Goal: Task Accomplishment & Management: Manage account settings

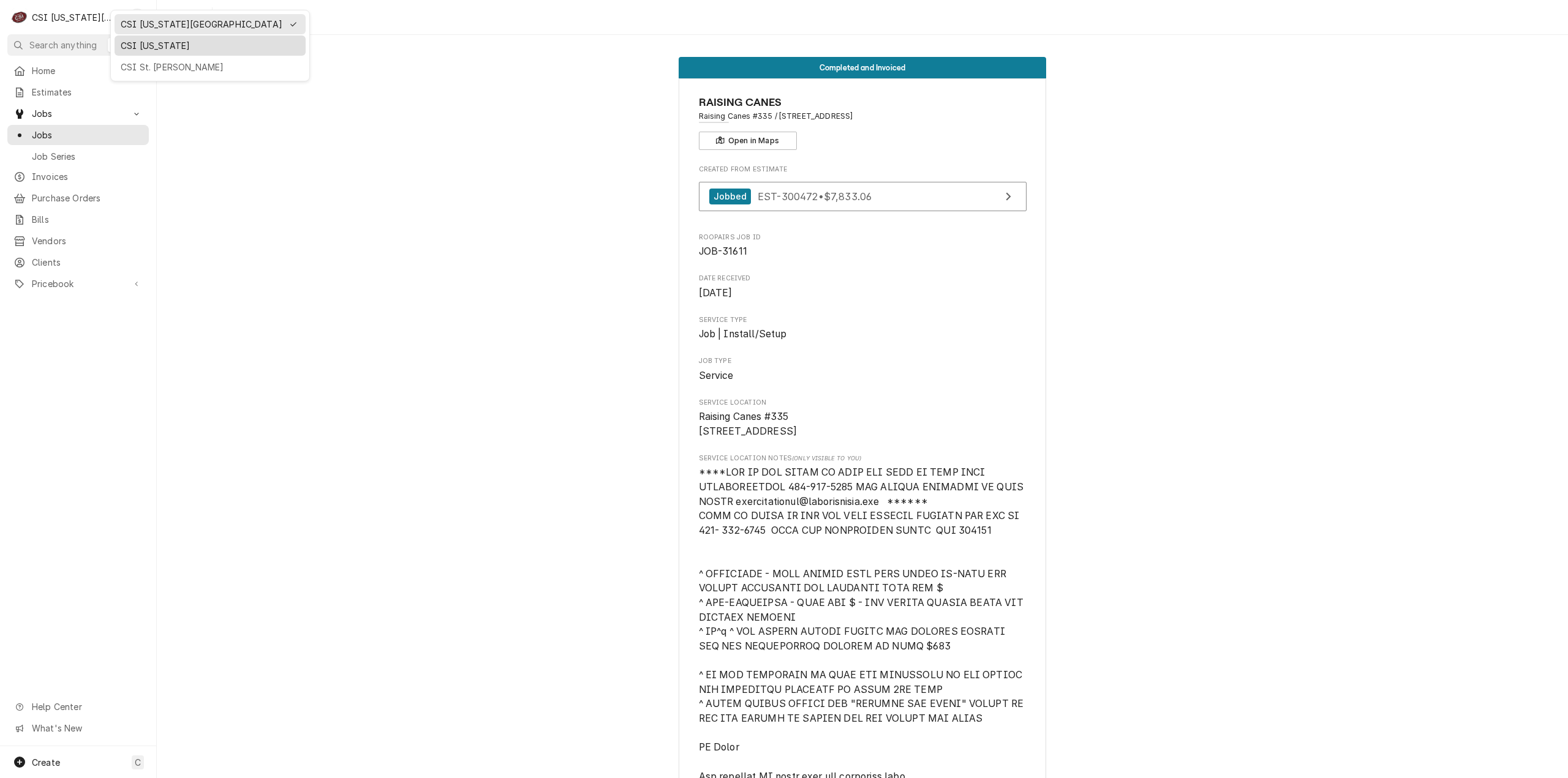
click at [128, 46] on div "CSI [US_STATE]" at bounding box center [210, 46] width 179 height 13
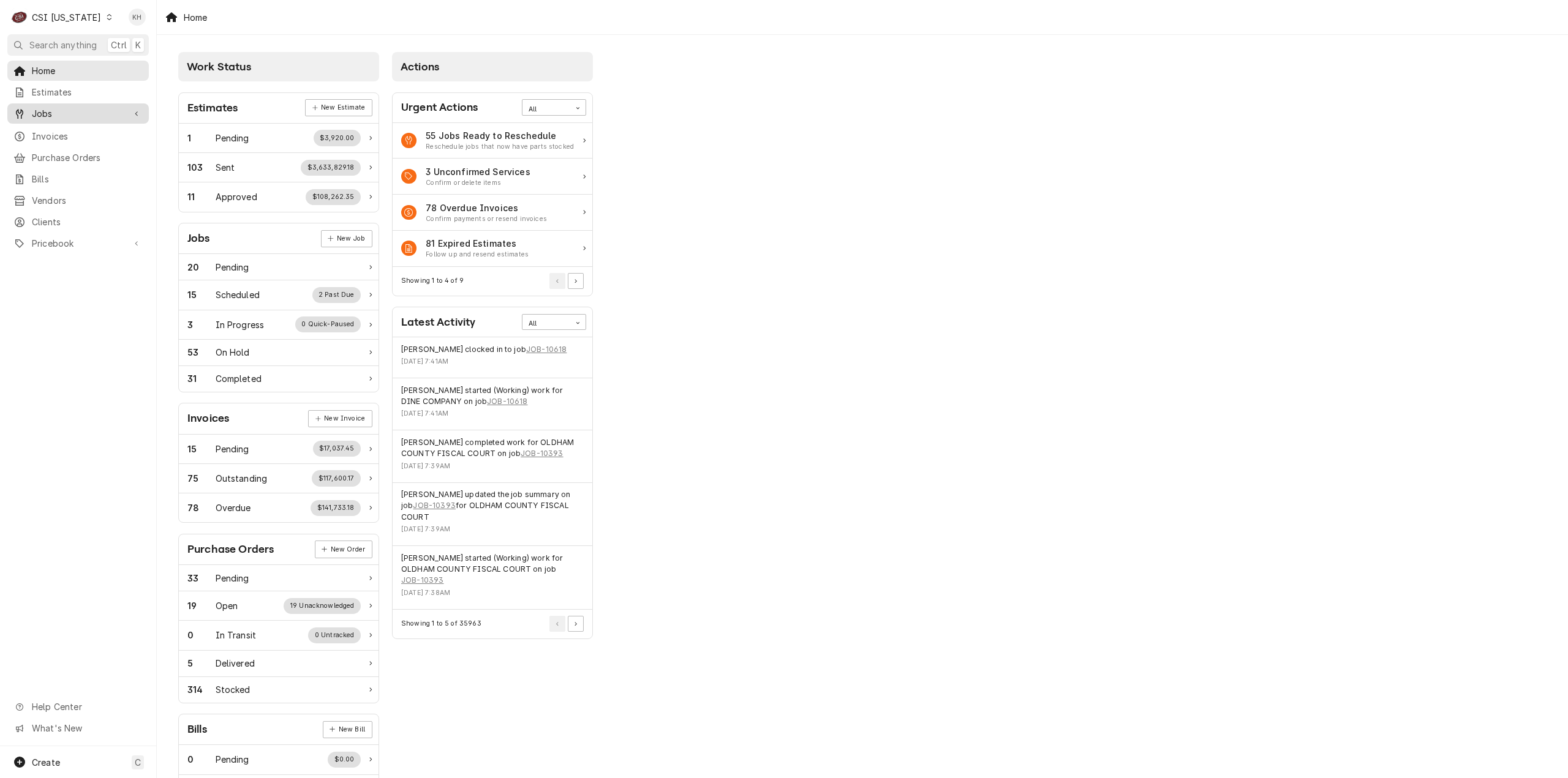
click at [130, 114] on div "Jobs" at bounding box center [78, 113] width 137 height 15
click at [125, 128] on span "Jobs" at bounding box center [87, 135] width 111 height 13
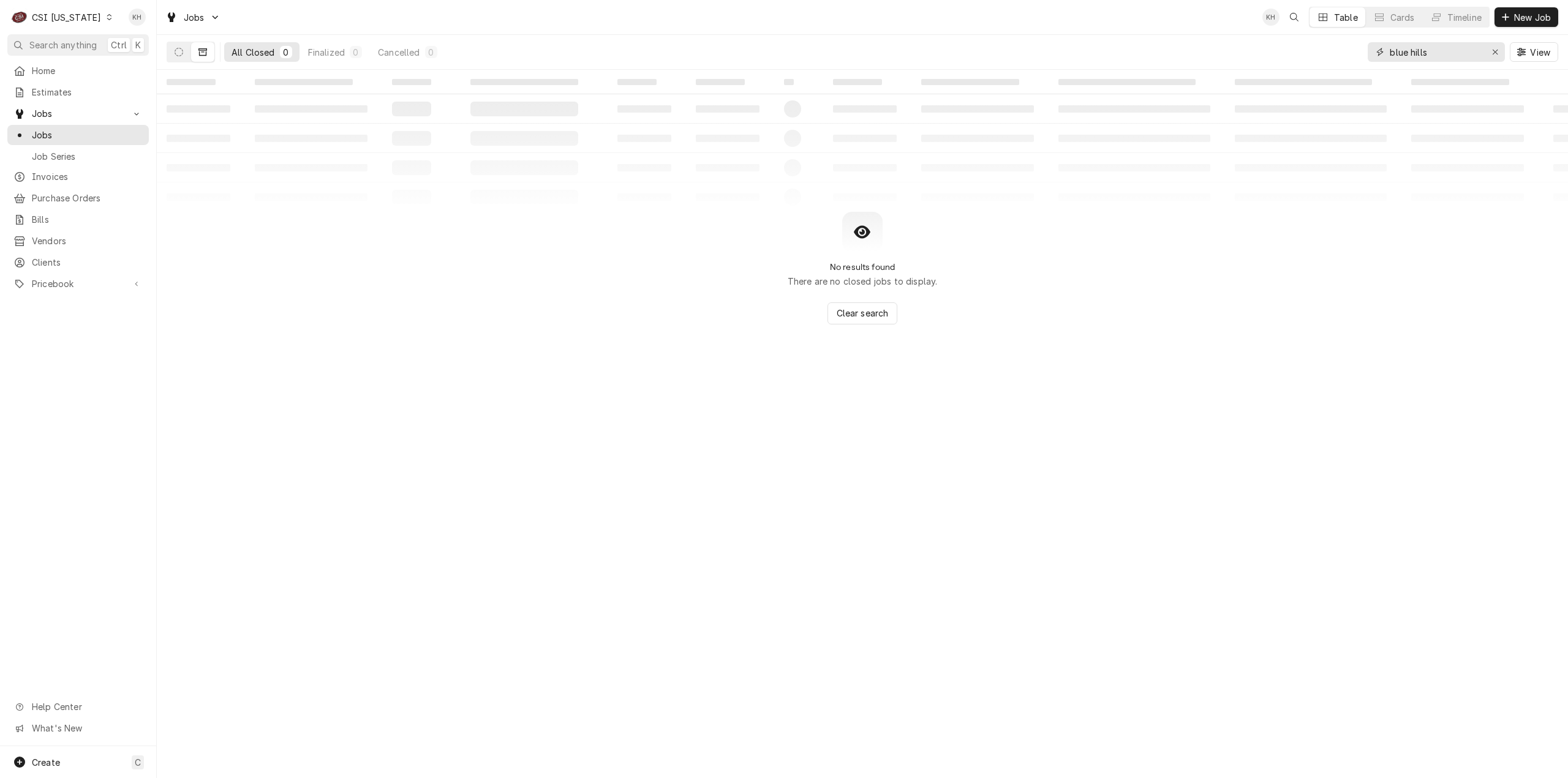
drag, startPoint x: 1432, startPoint y: 54, endPoint x: 1280, endPoint y: 56, distance: 152.0
click at [1280, 56] on div "All Closed 0 Finalized 0 Cancelled 0 blue hills View" at bounding box center [863, 52] width 1392 height 34
paste input "326045613"
type input "326045613"
click at [173, 59] on button "Dynamic Content Wrapper" at bounding box center [179, 52] width 23 height 20
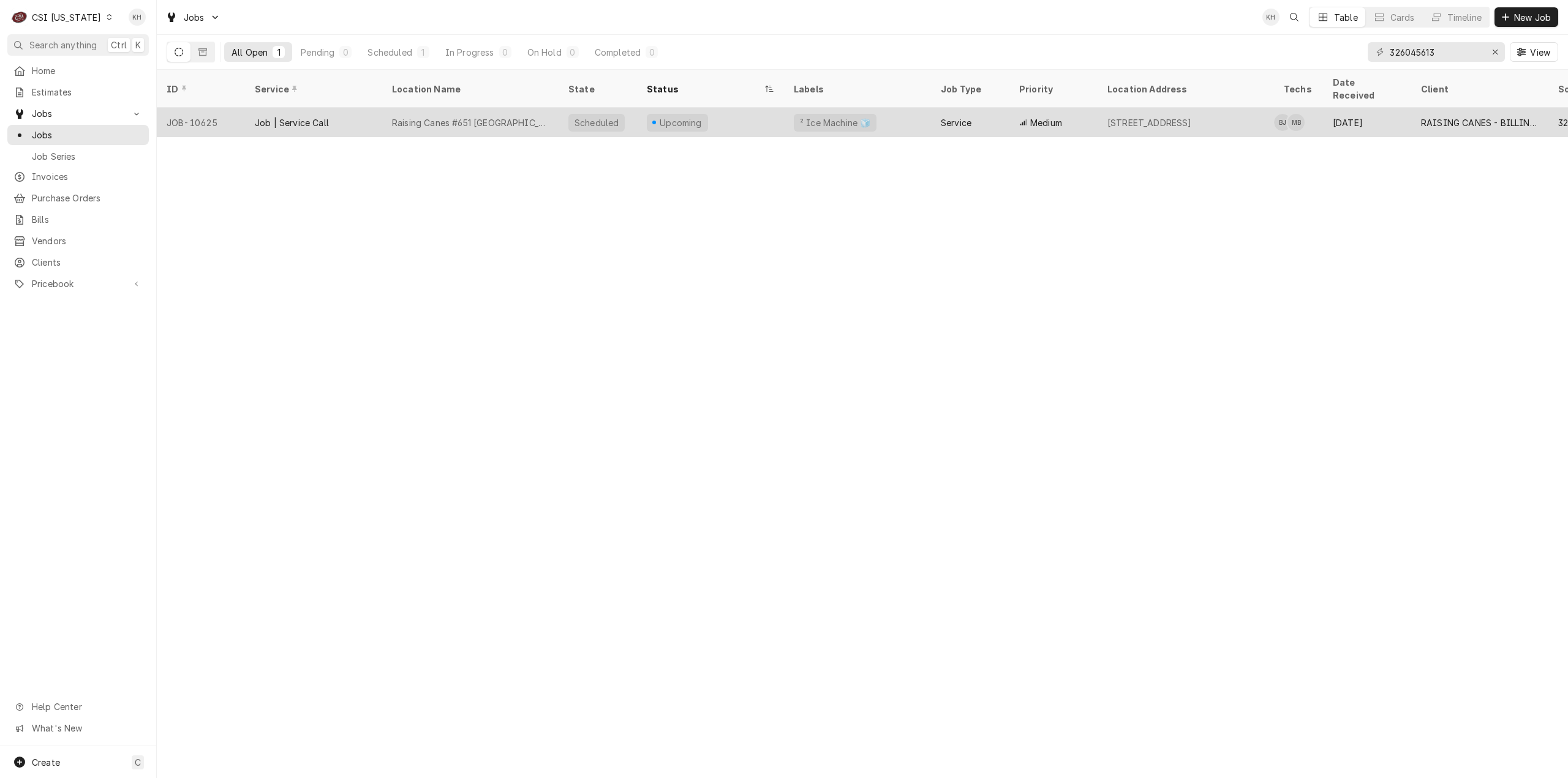
click at [749, 108] on div "Upcoming" at bounding box center [711, 123] width 147 height 29
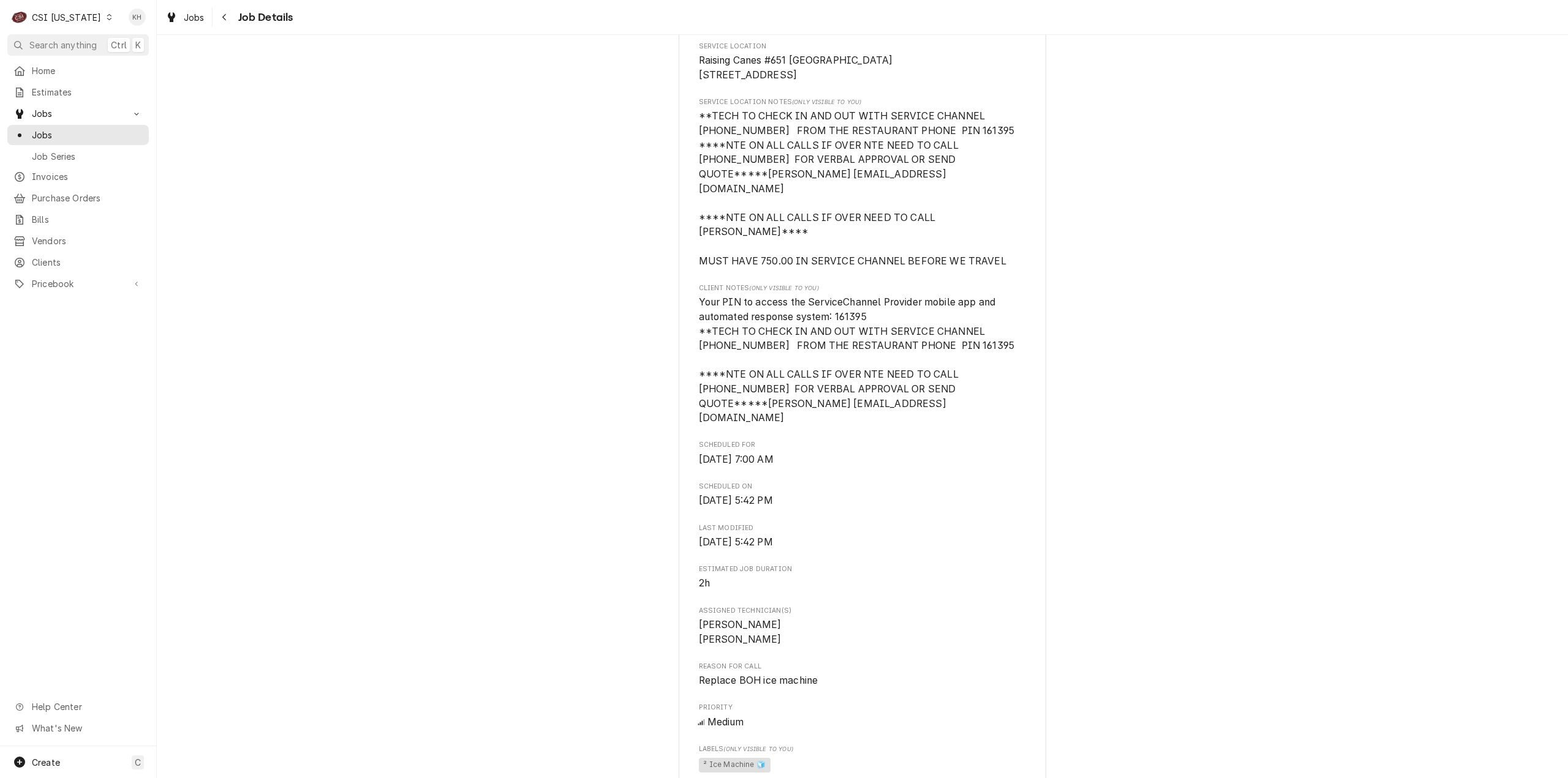
scroll to position [368, 0]
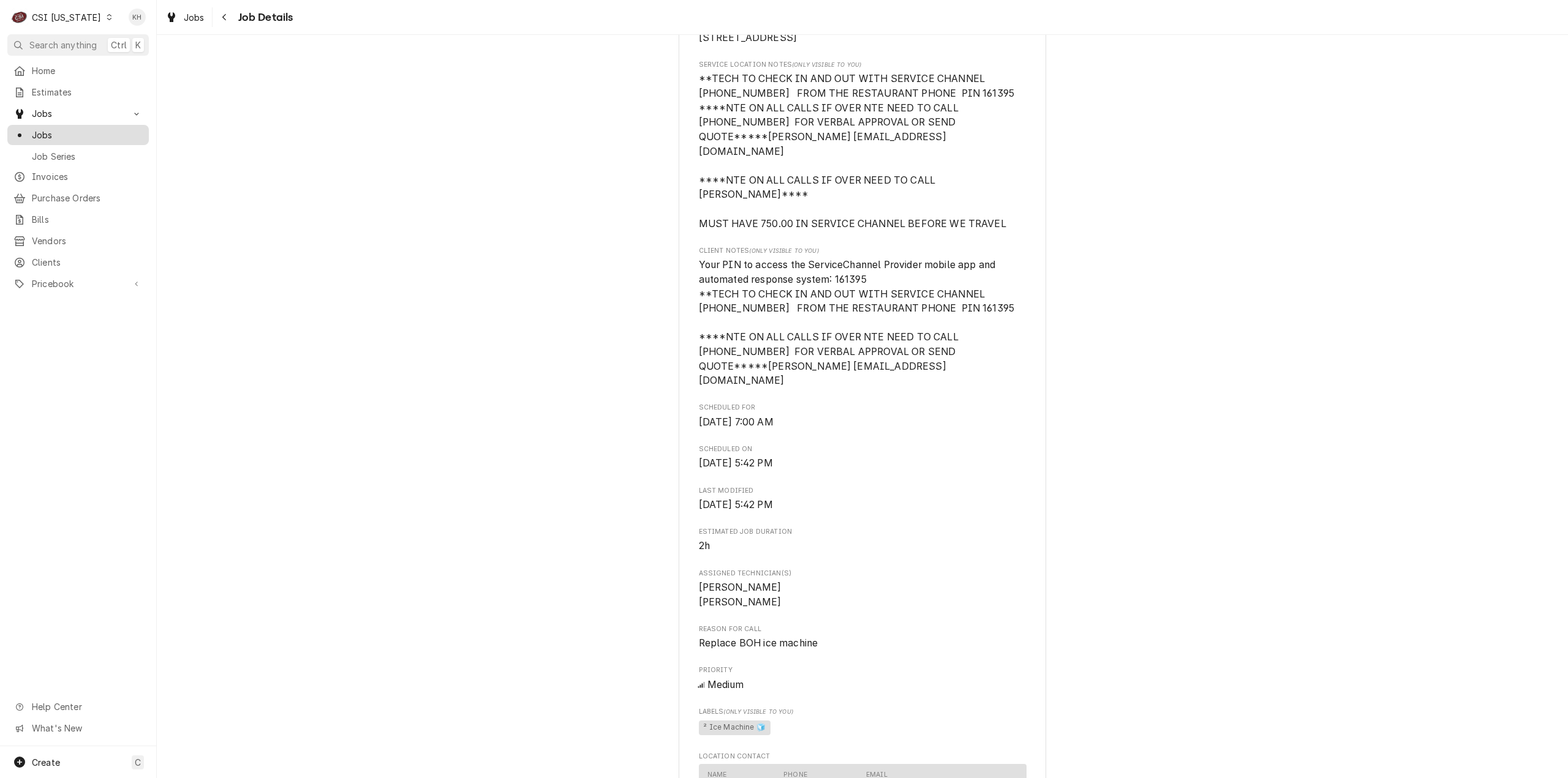
click at [98, 131] on span "Jobs" at bounding box center [87, 135] width 111 height 13
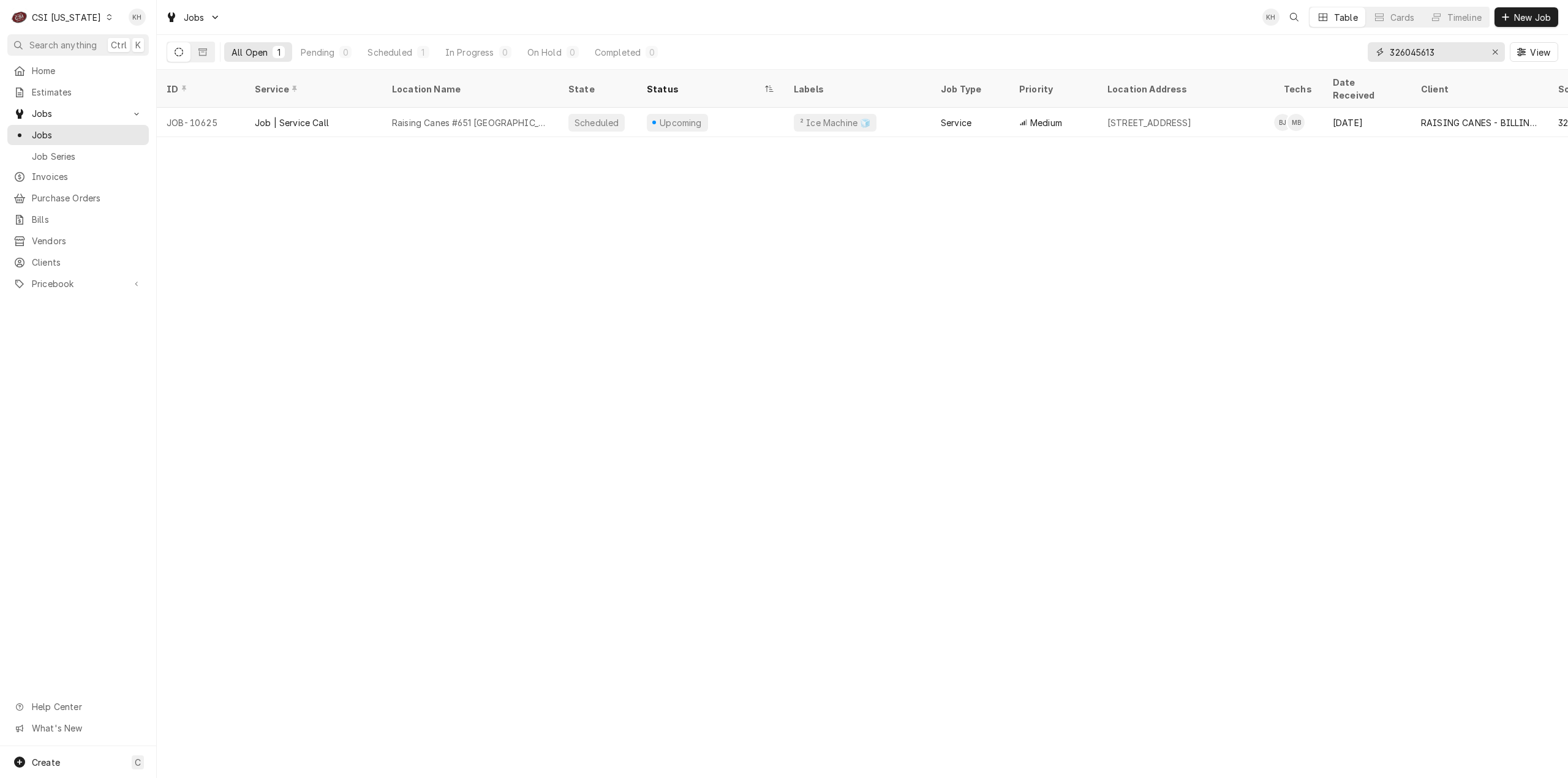
drag, startPoint x: 1442, startPoint y: 50, endPoint x: 1175, endPoint y: 52, distance: 267.0
click at [1175, 52] on div "All Open 1 Pending 0 Scheduled 1 In Progress 0 On Hold 0 Completed 0 326045613 …" at bounding box center [863, 52] width 1392 height 34
paste input "429"
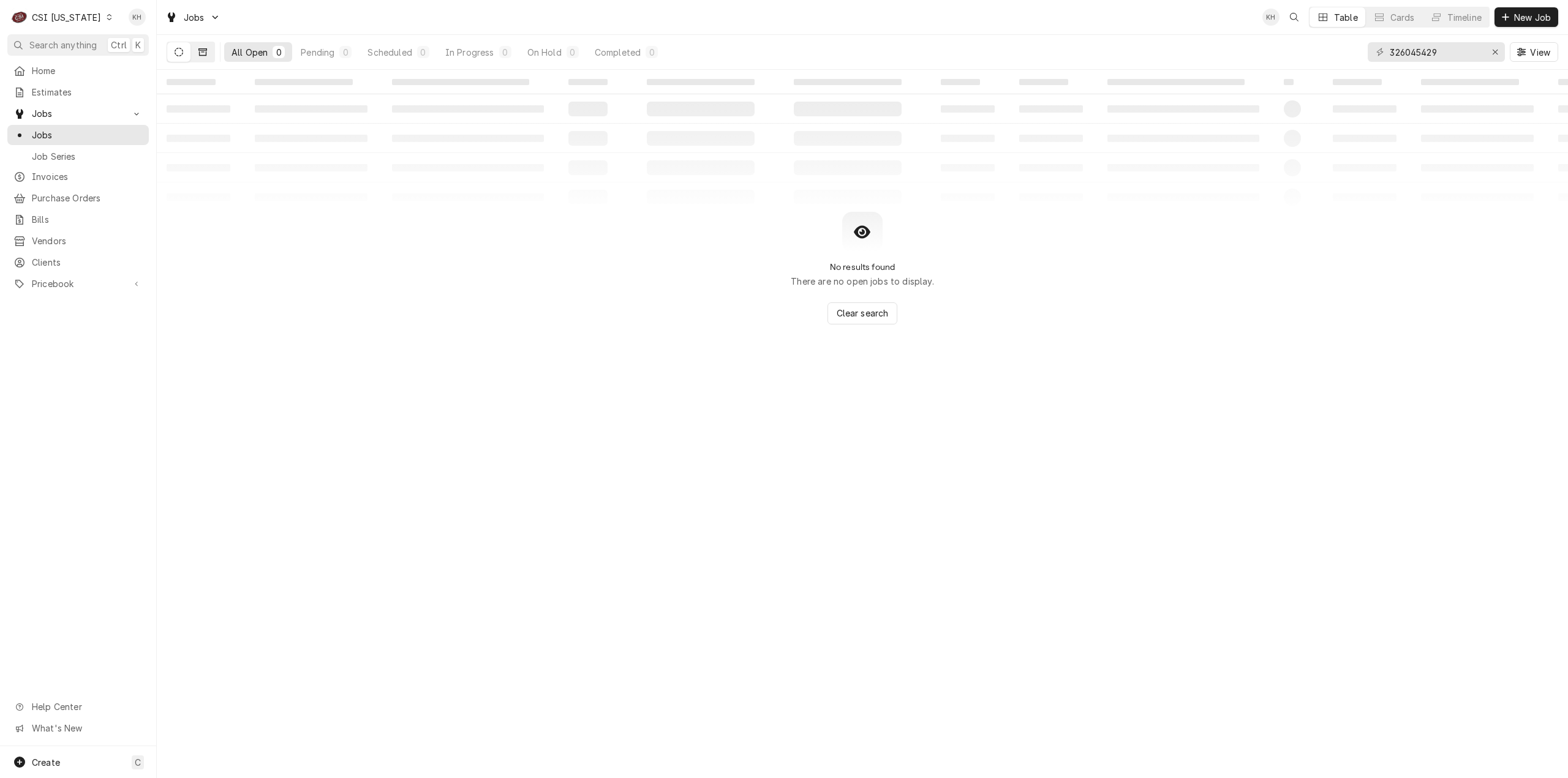
click at [200, 54] on icon "Dynamic Content Wrapper" at bounding box center [203, 52] width 9 height 7
click at [176, 52] on icon "Dynamic Content Wrapper" at bounding box center [179, 52] width 9 height 9
drag, startPoint x: 1455, startPoint y: 48, endPoint x: 1227, endPoint y: 53, distance: 228.1
click at [1227, 53] on div "All Open 0 Pending 0 Scheduled 0 In Progress 0 On Hold 0 Completed 0 326045429 …" at bounding box center [863, 52] width 1392 height 34
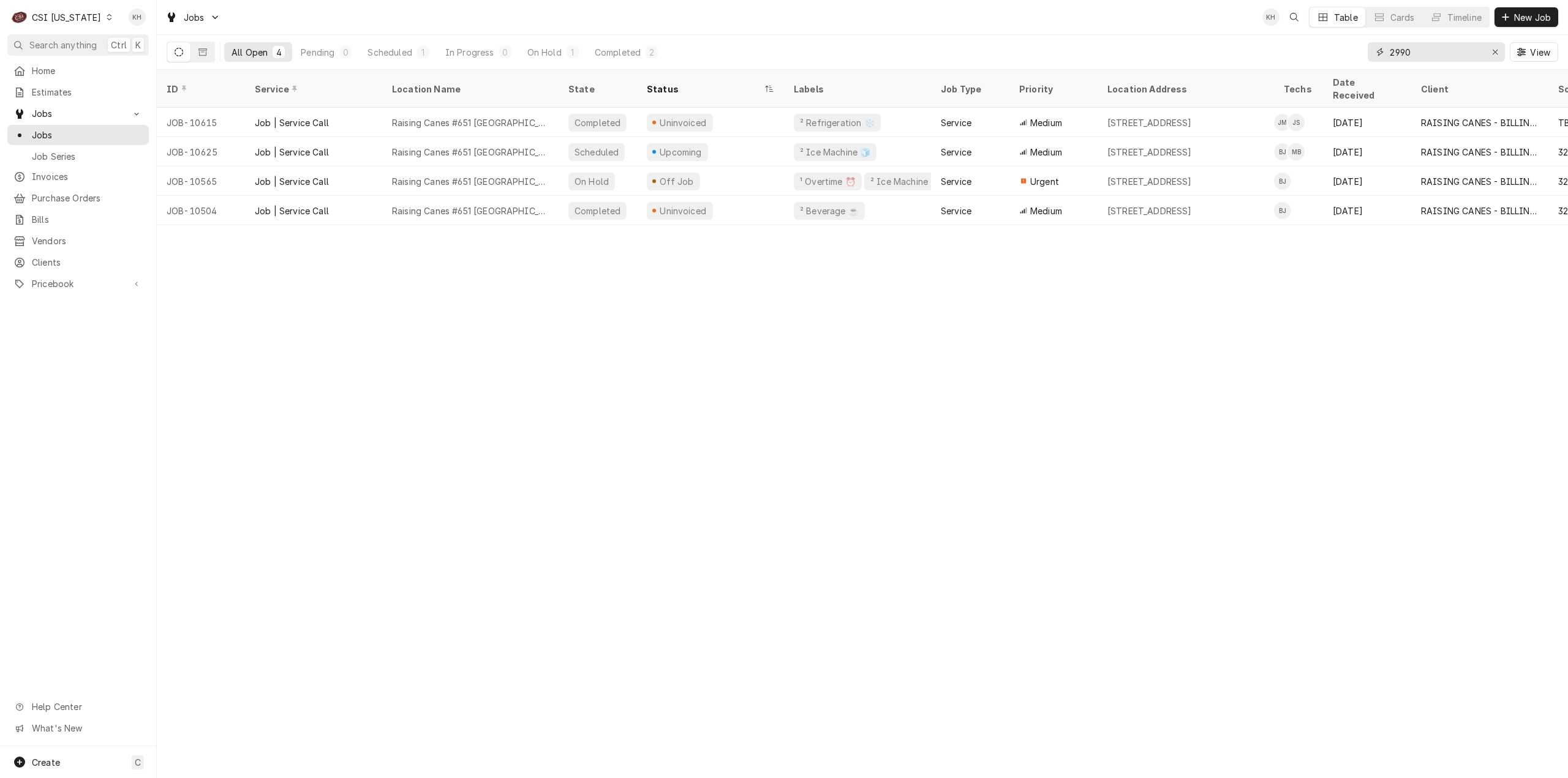
type input "2990"
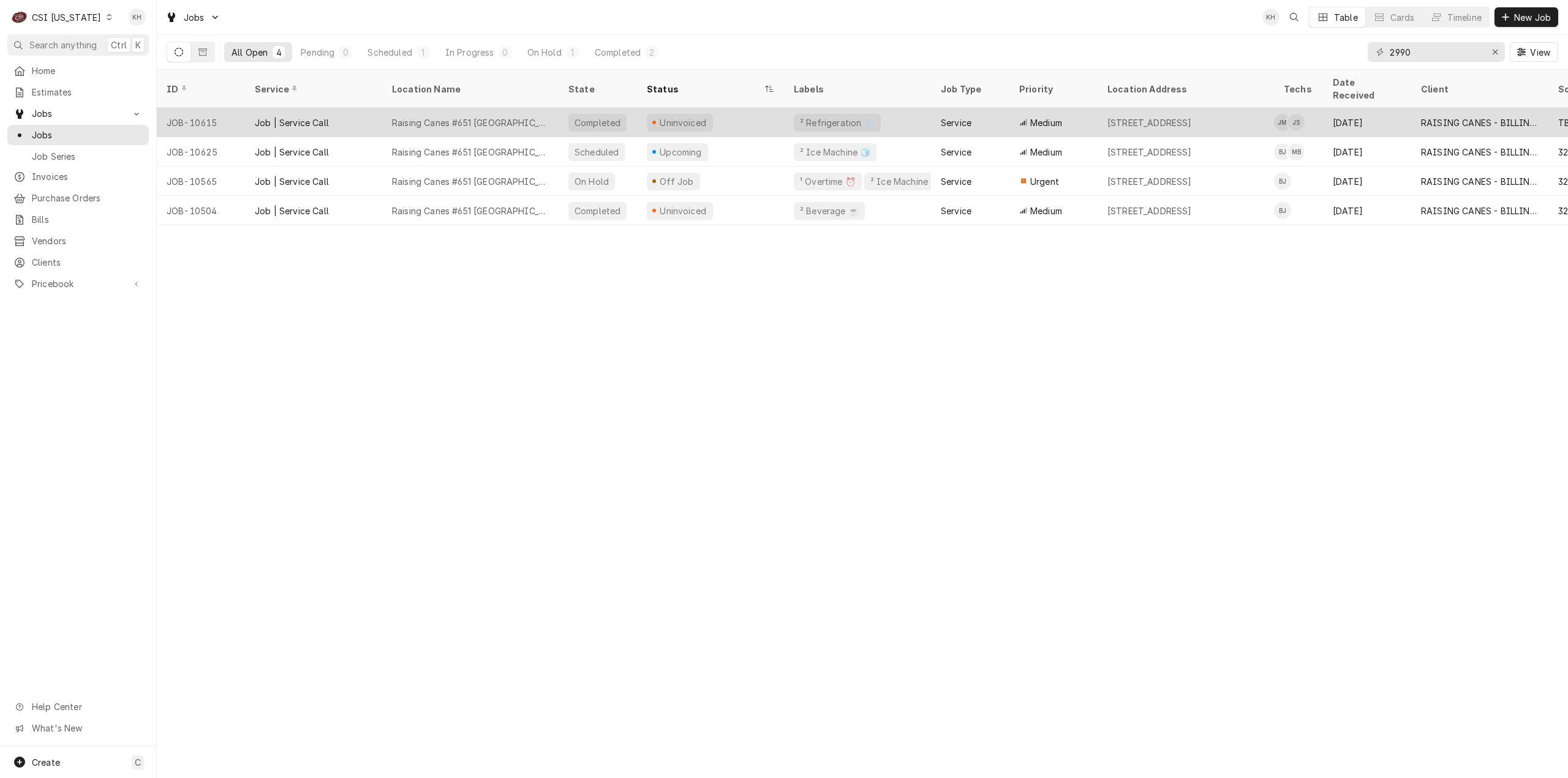
click at [542, 109] on div "Raising Canes #651 Owensboro" at bounding box center [471, 123] width 176 height 29
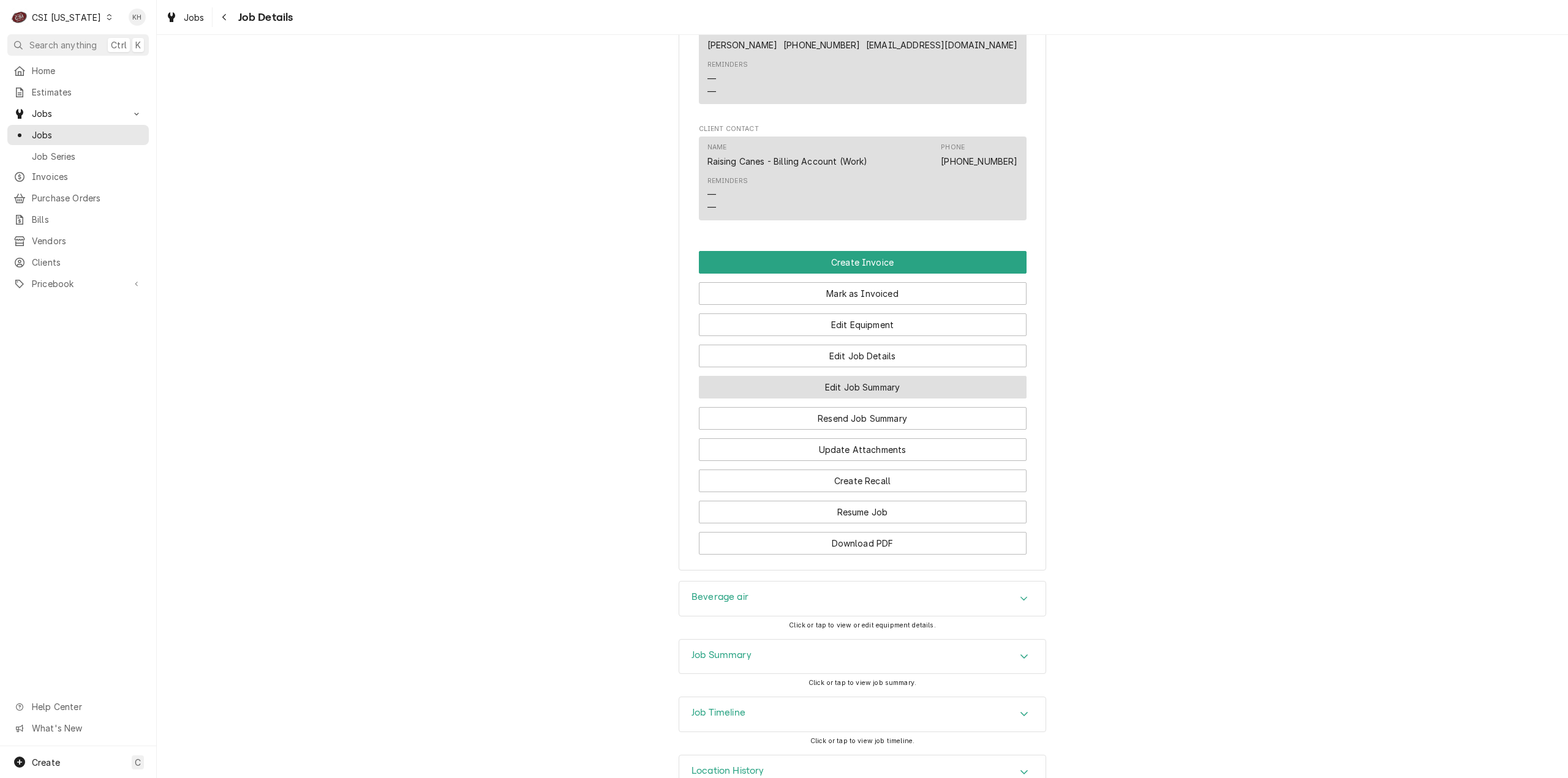
scroll to position [1273, 0]
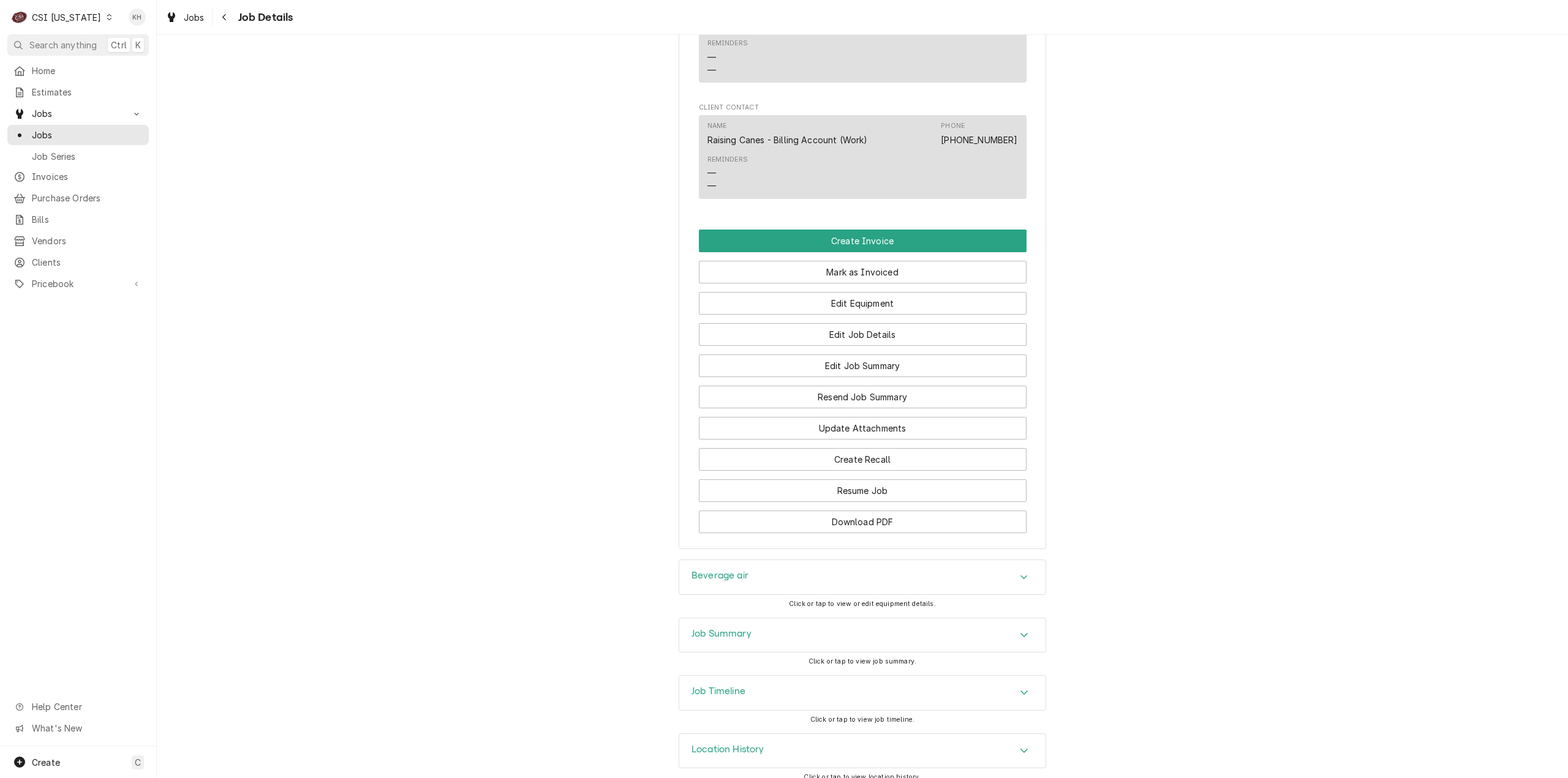
click at [747, 676] on div "Job Timeline" at bounding box center [862, 693] width 366 height 34
